Goal: Information Seeking & Learning: Learn about a topic

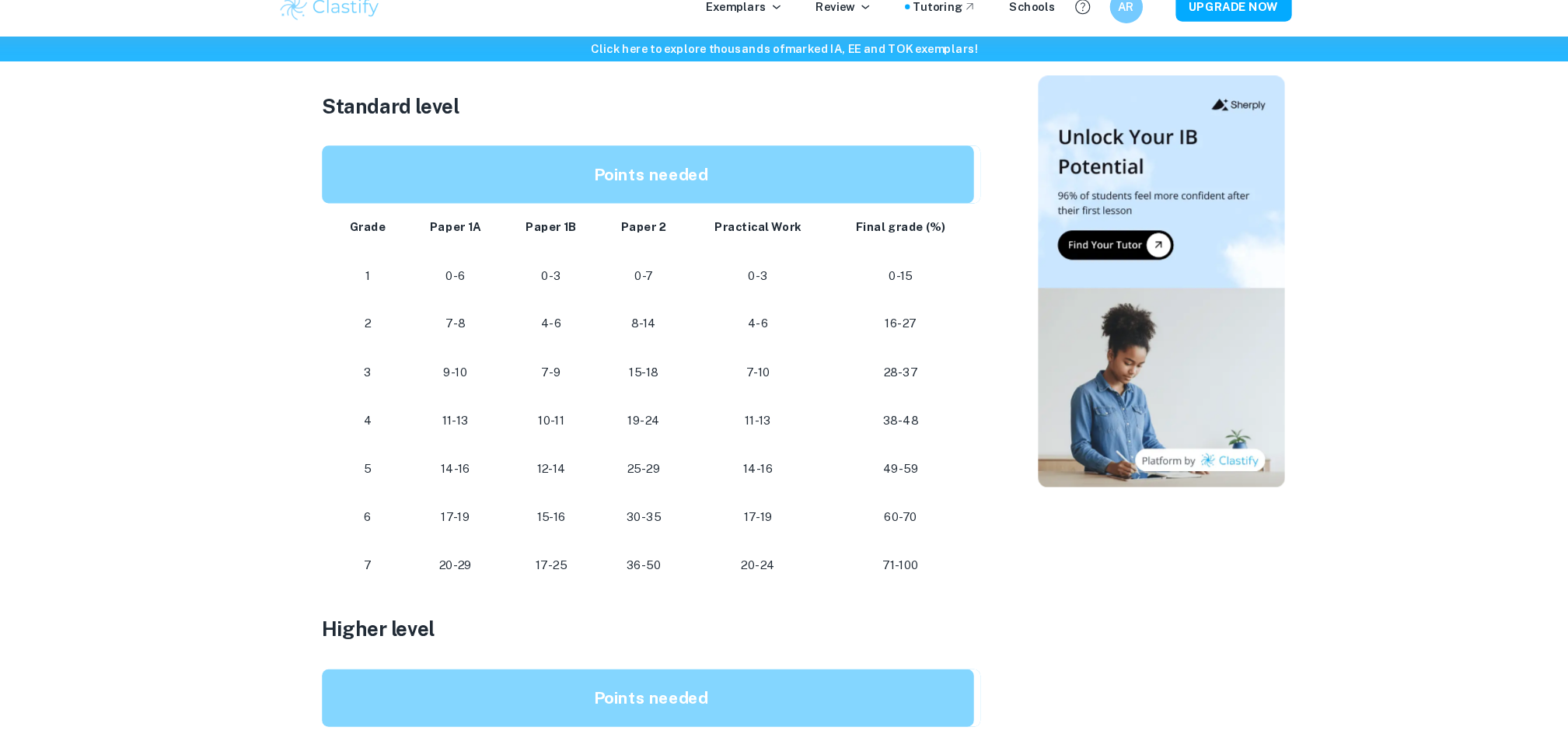
scroll to position [798, 0]
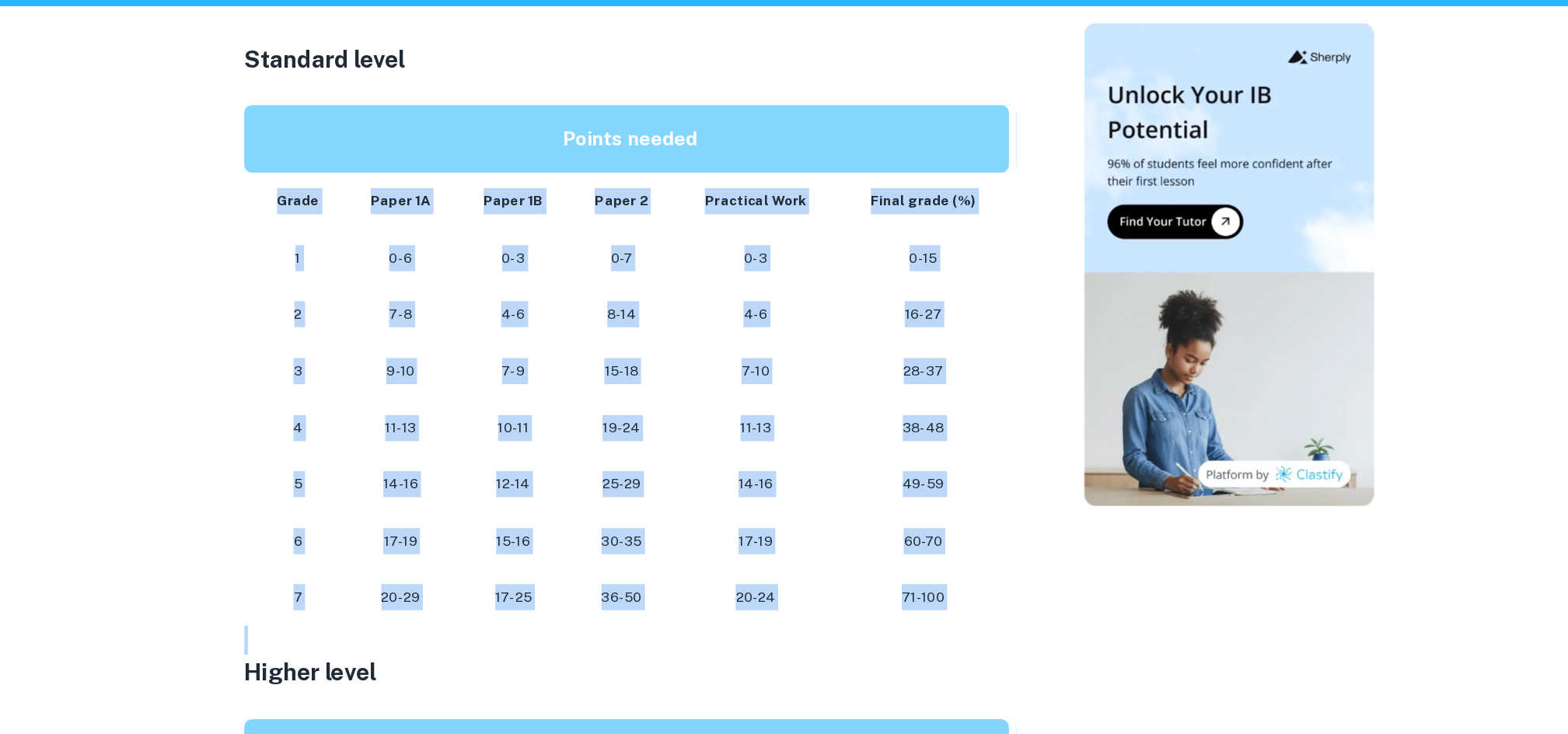
drag, startPoint x: 374, startPoint y: 244, endPoint x: 830, endPoint y: 593, distance: 574.2
click at [830, 593] on div "Are you in the process of preparing for your IB Chemistry exams or writing your…" at bounding box center [658, 536] width 622 height 1403
click at [835, 598] on p at bounding box center [658, 590] width 622 height 23
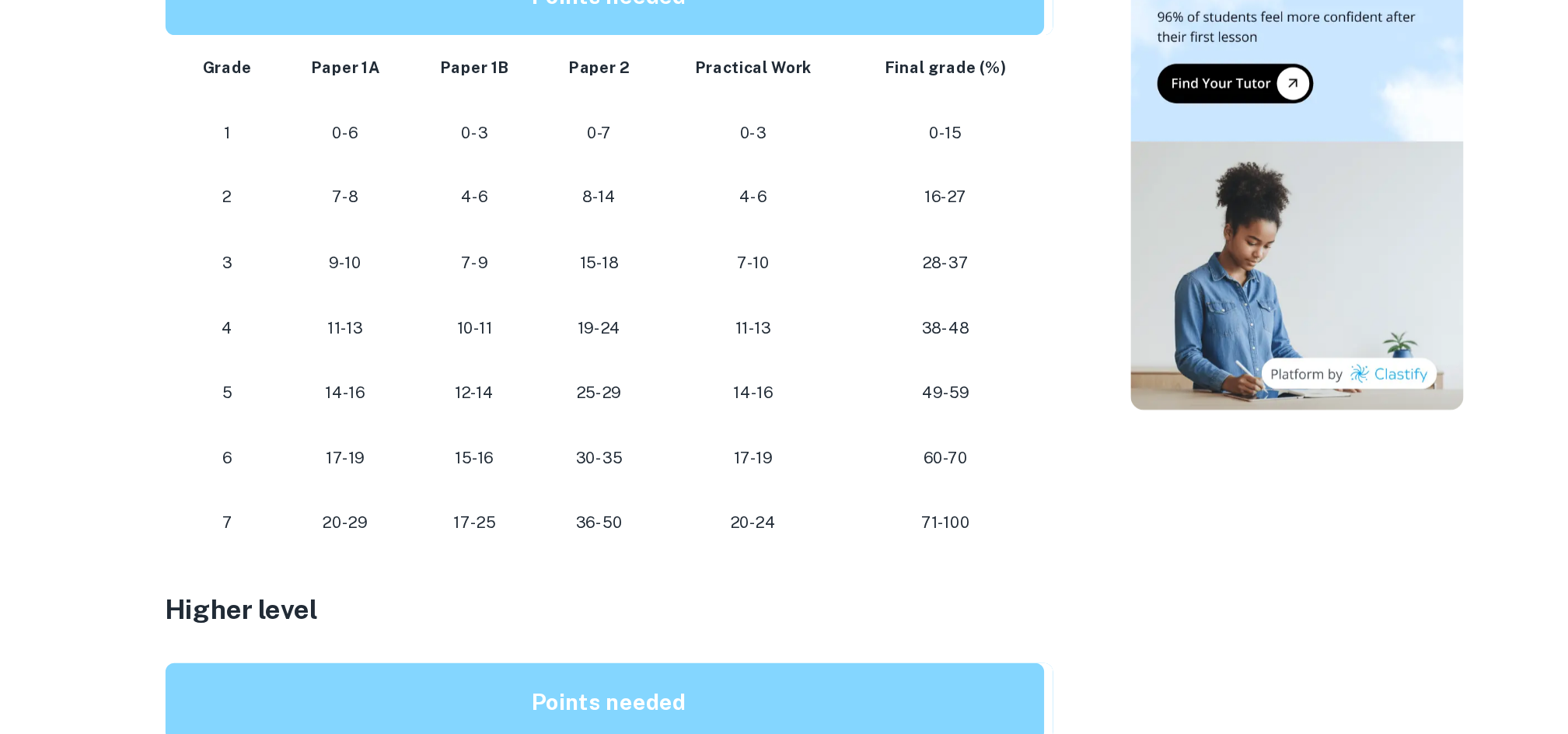
scroll to position [792, 0]
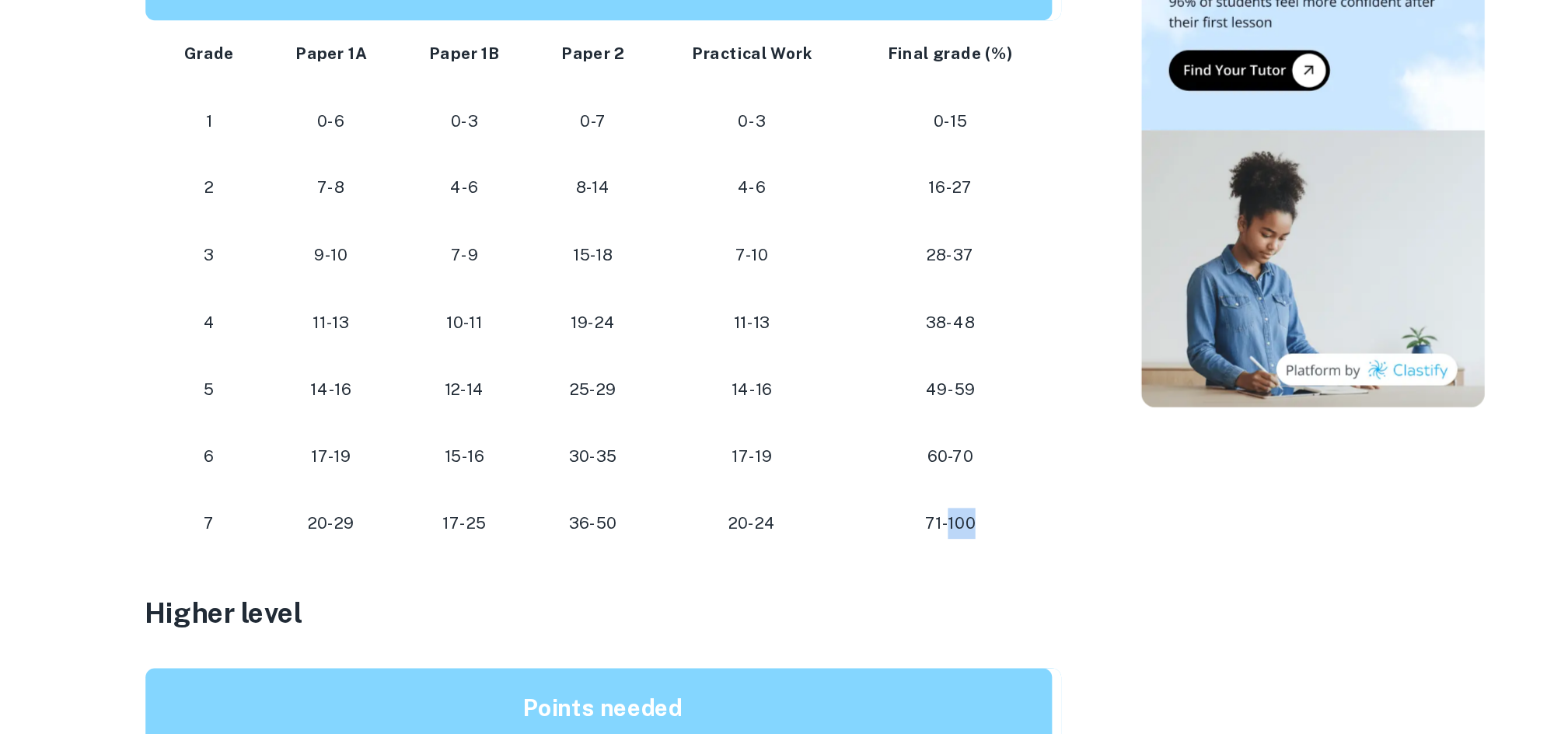
drag, startPoint x: 908, startPoint y: 553, endPoint x: 884, endPoint y: 554, distance: 24.0
click at [884, 554] on p "71-100" at bounding box center [894, 561] width 113 height 21
drag, startPoint x: 884, startPoint y: 554, endPoint x: 888, endPoint y: 606, distance: 52.2
click at [888, 606] on div "Are you in the process of preparing for your IB Chemistry exams or writing your…" at bounding box center [658, 541] width 622 height 1403
drag, startPoint x: 671, startPoint y: 555, endPoint x: 628, endPoint y: 559, distance: 43.2
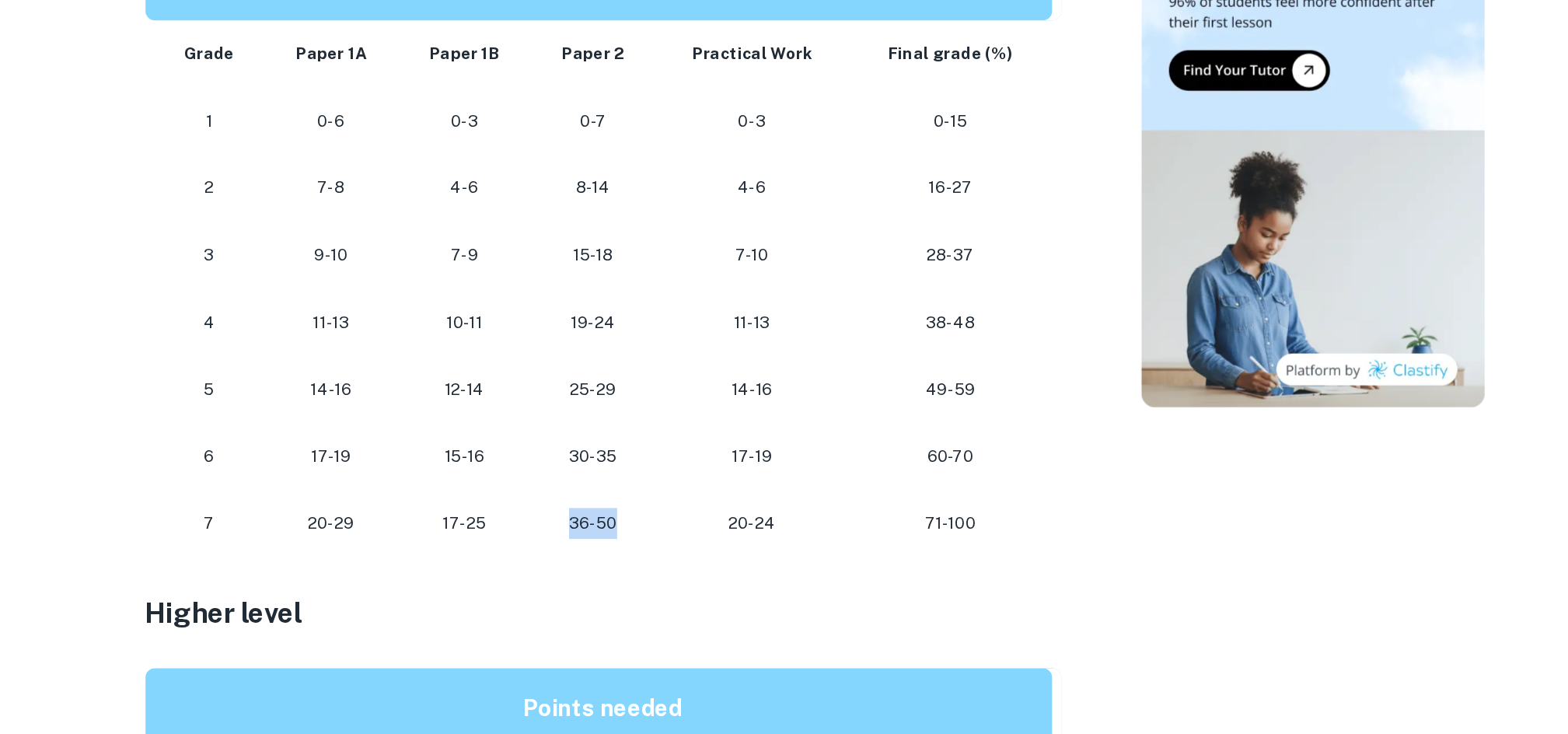
click at [628, 559] on p "36-50" at bounding box center [652, 561] width 59 height 21
